Goal: Task Accomplishment & Management: Manage account settings

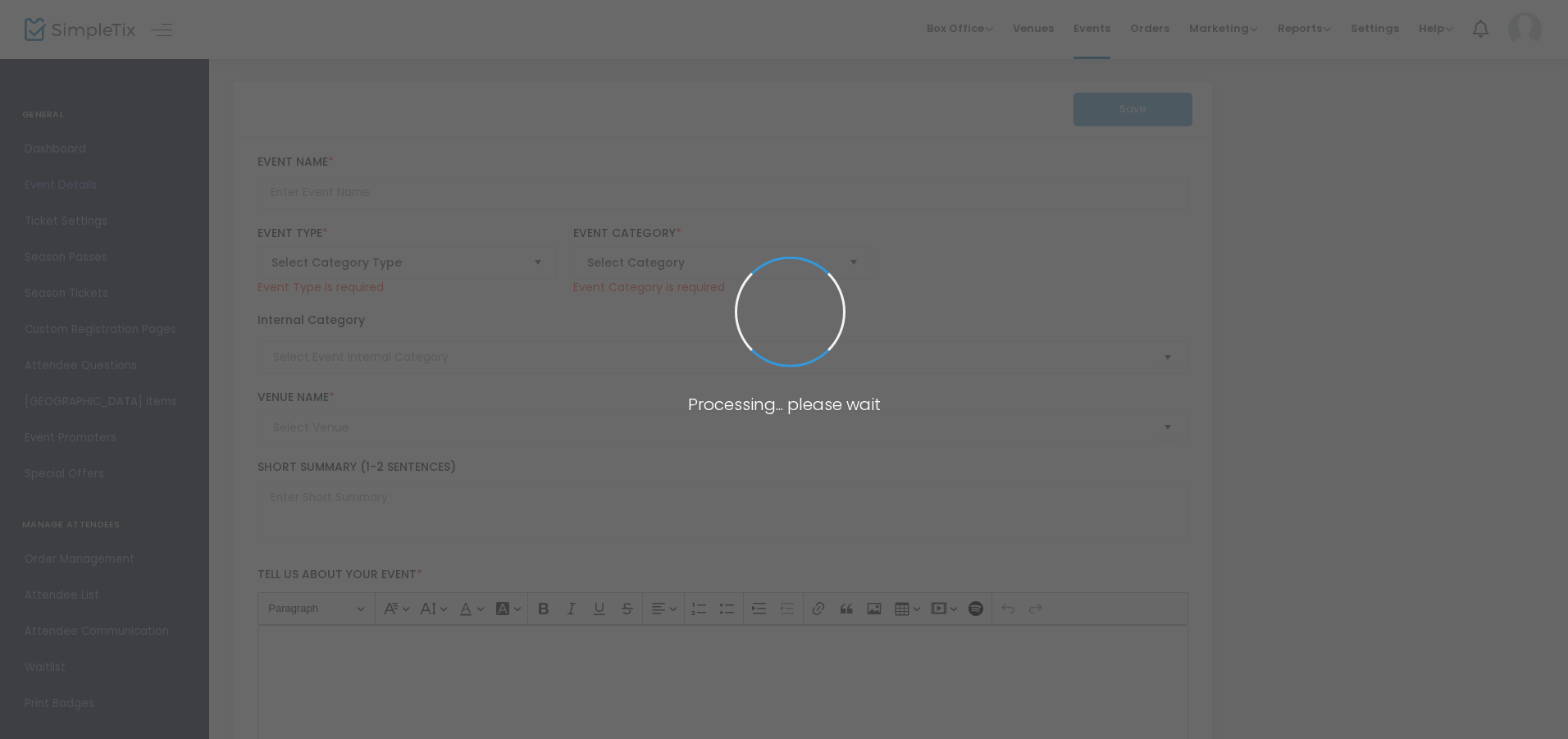
type input "Ottawa Movie Screening - A State Of Passion"
type textarea "About Your Event"
type input "Buy Tickets"
type input "First Unitarian Congregation of Ottawa"
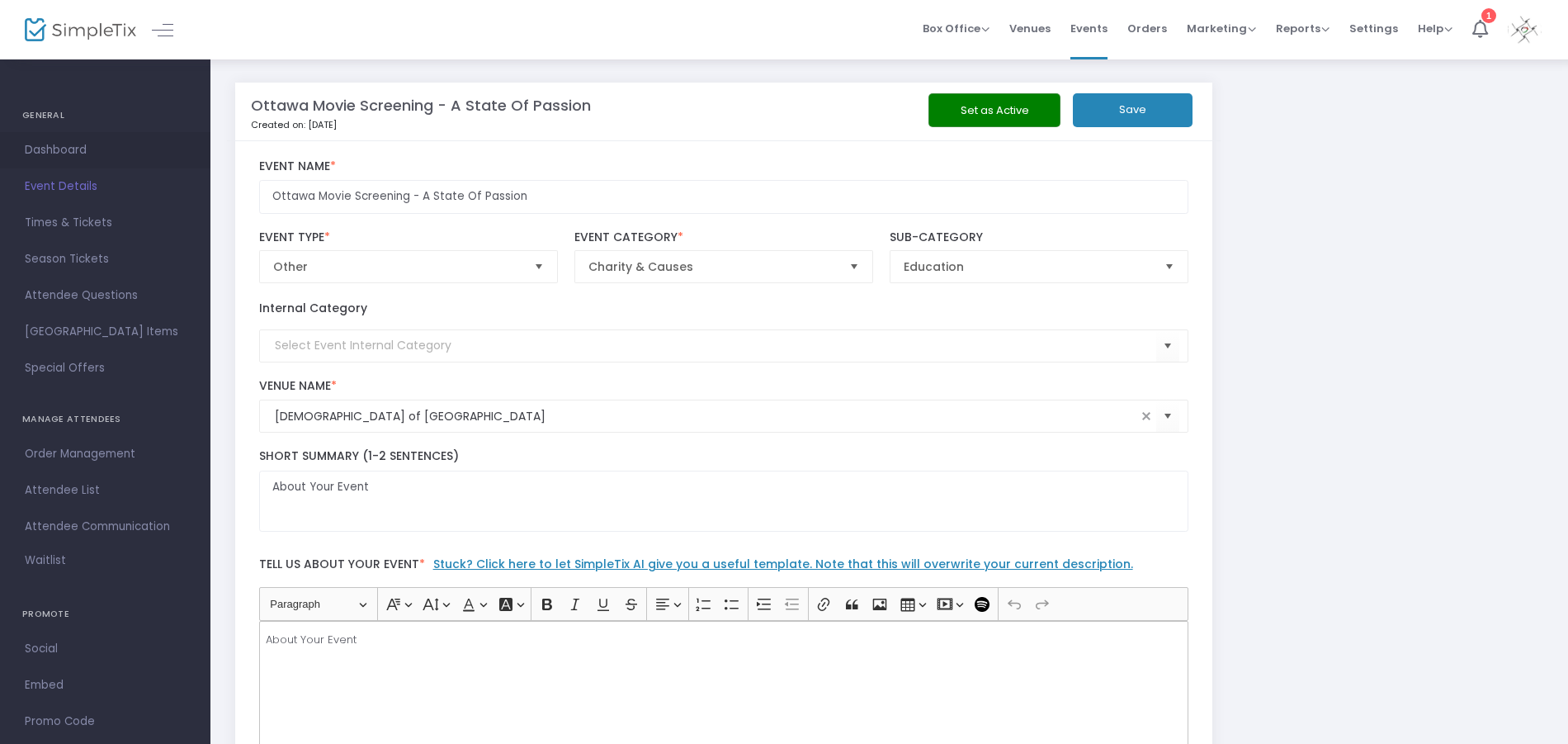
click at [82, 148] on span "Dashboard" at bounding box center [104, 150] width 161 height 22
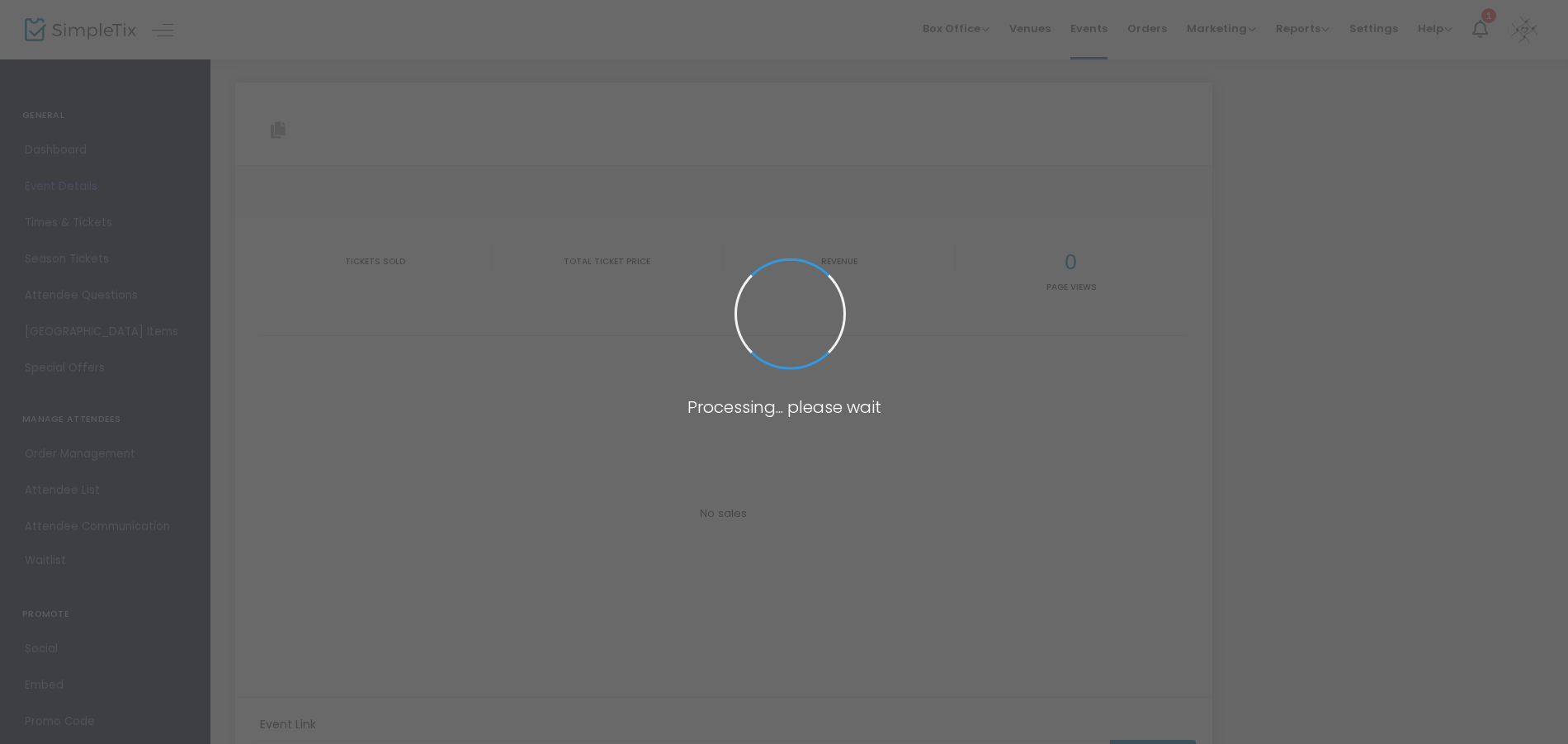
type input "https://www.simpletix.com/e/ottawa-movie-screening-a-state-of-passion-tickets-2…"
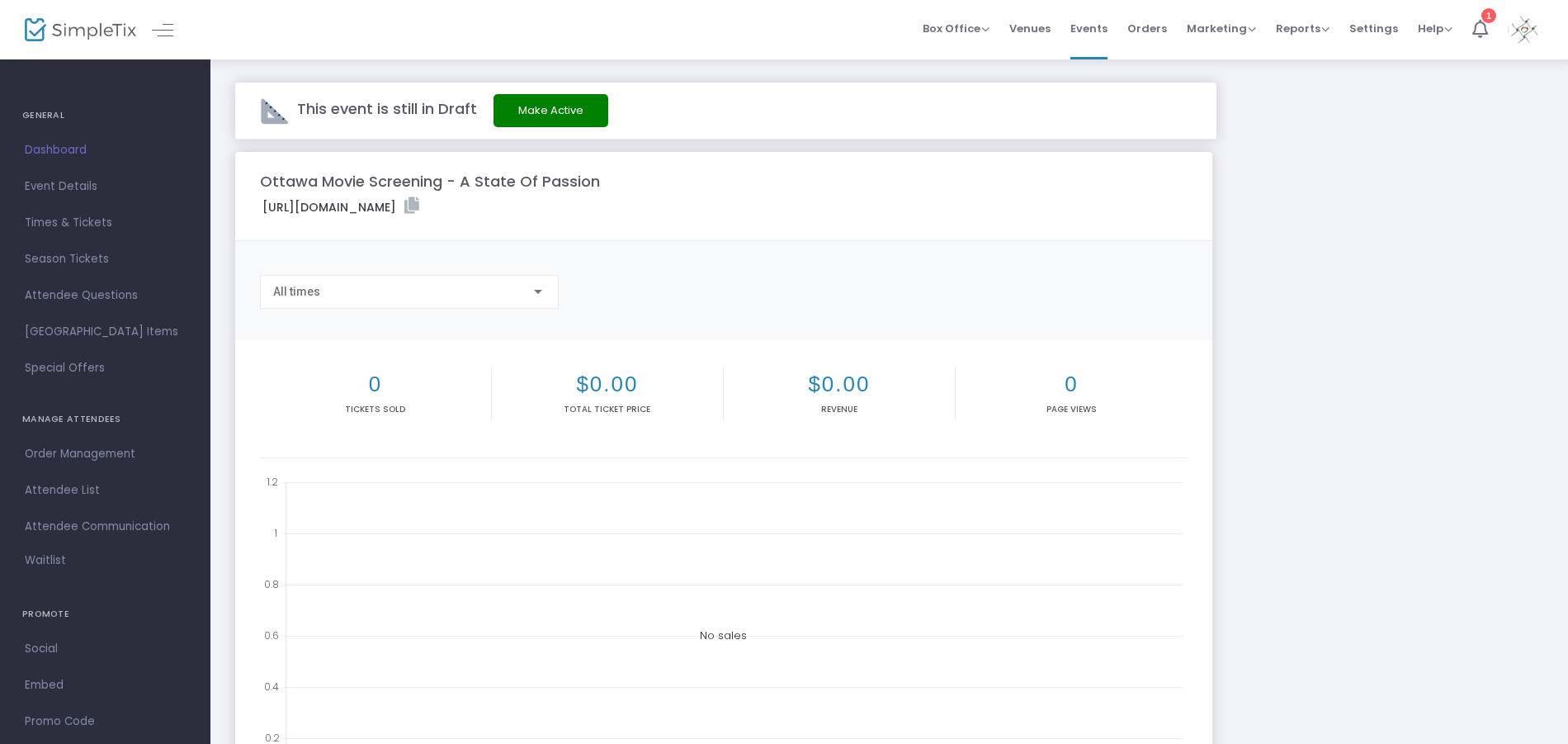
click at [62, 154] on span "Dashboard" at bounding box center [104, 150] width 161 height 22
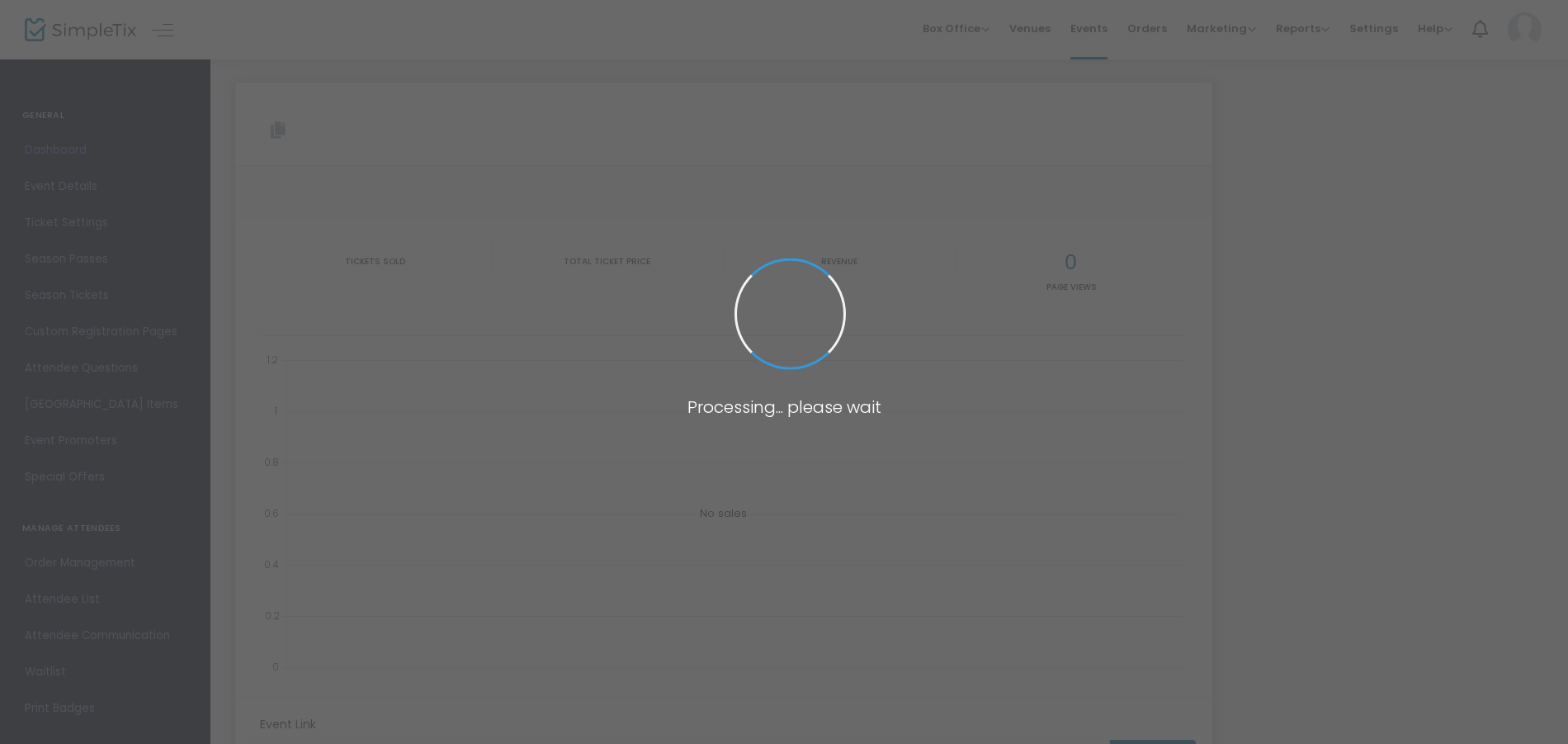
type input "https://www.simpletix.com/e/ottawa-movie-screening-a-state-of-passion-tickets-2…"
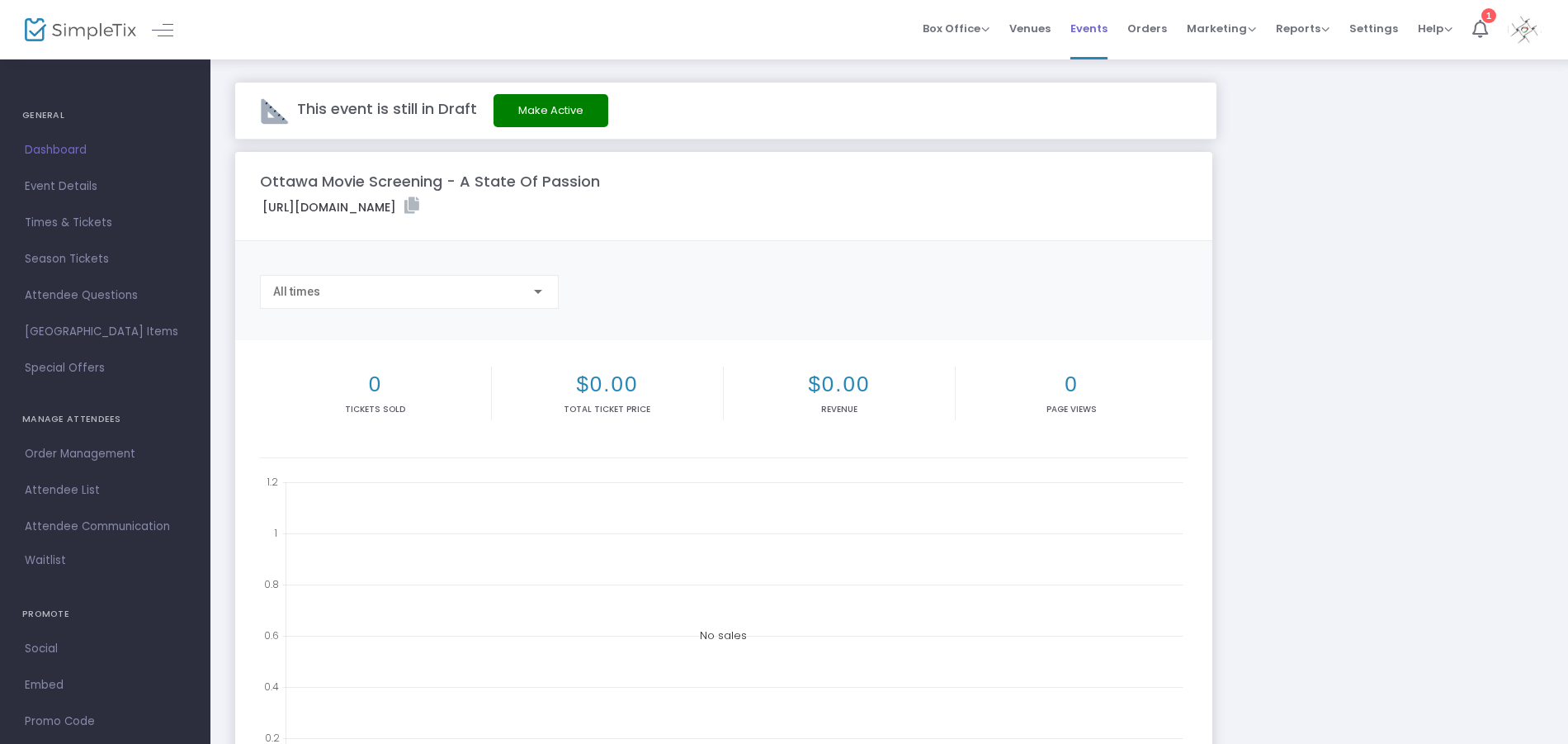
click at [1105, 35] on span "Events" at bounding box center [1090, 28] width 38 height 42
